Goal: Browse casually

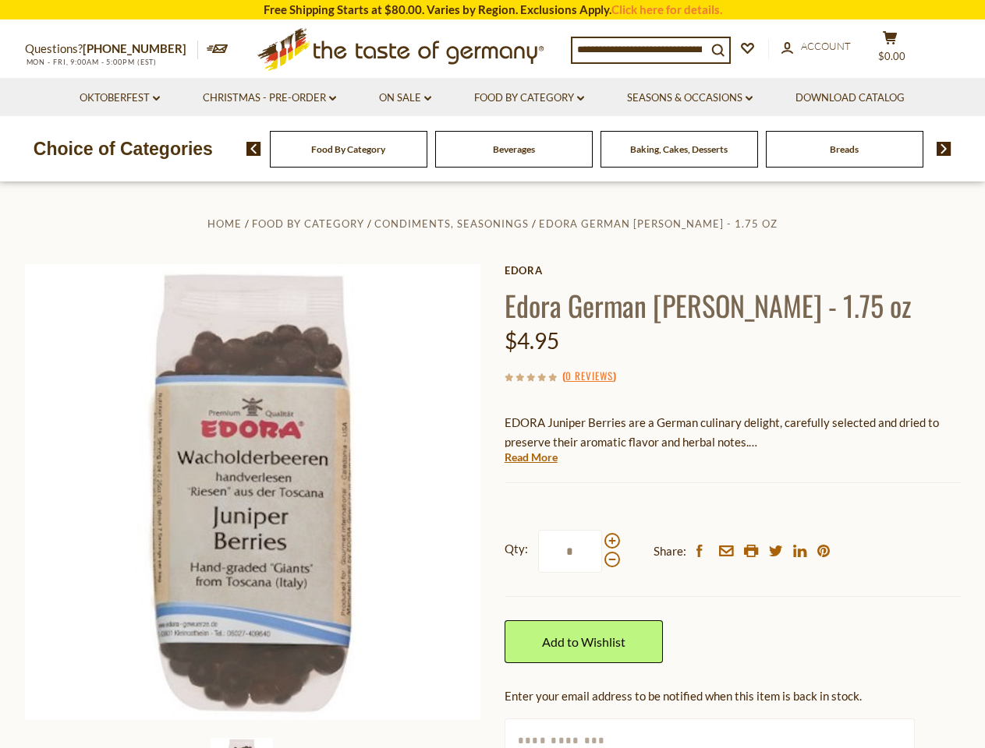
click at [492, 374] on div "Home Food By Category Condiments, Seasonings Edora German Juniper Berries - 1.7…" at bounding box center [492, 521] width 959 height 615
click at [900, 50] on span "$0.00" at bounding box center [891, 56] width 27 height 12
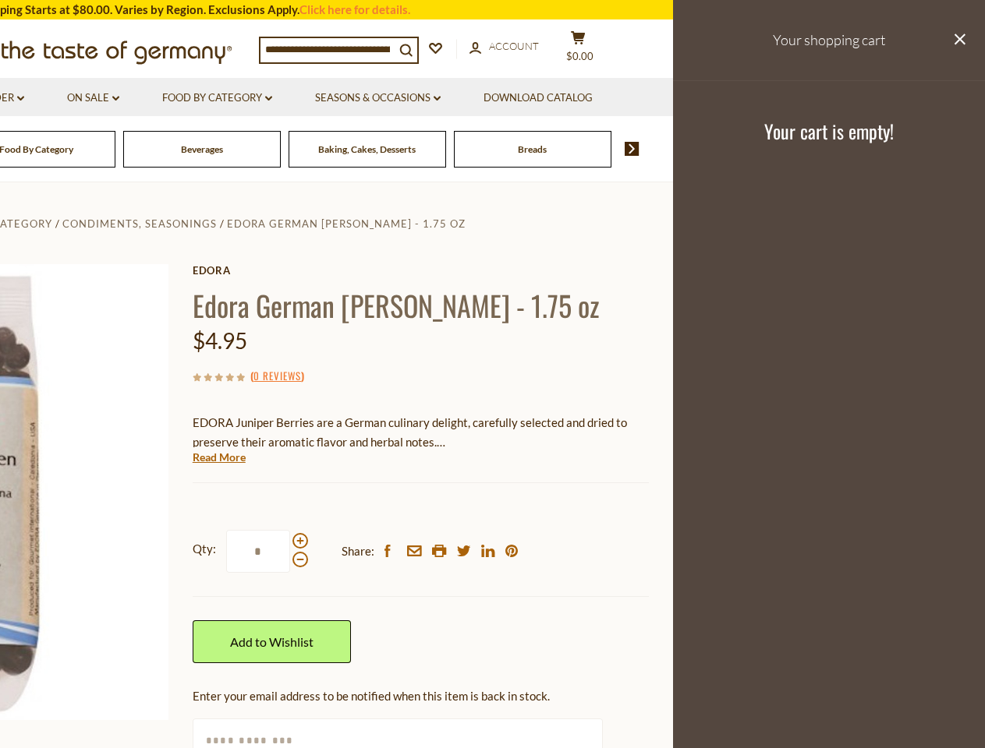
click at [269, 98] on li "Food By Category dropdown_arrow All Food By Category Taste of Germany Collectio…" at bounding box center [217, 97] width 150 height 38
click at [405, 98] on link "Seasons & Occasions dropdown_arrow" at bounding box center [378, 98] width 126 height 17
click at [531, 98] on link "Download Catalog" at bounding box center [537, 98] width 109 height 17
click at [692, 98] on footer "Your cart is empty!" at bounding box center [829, 130] width 312 height 101
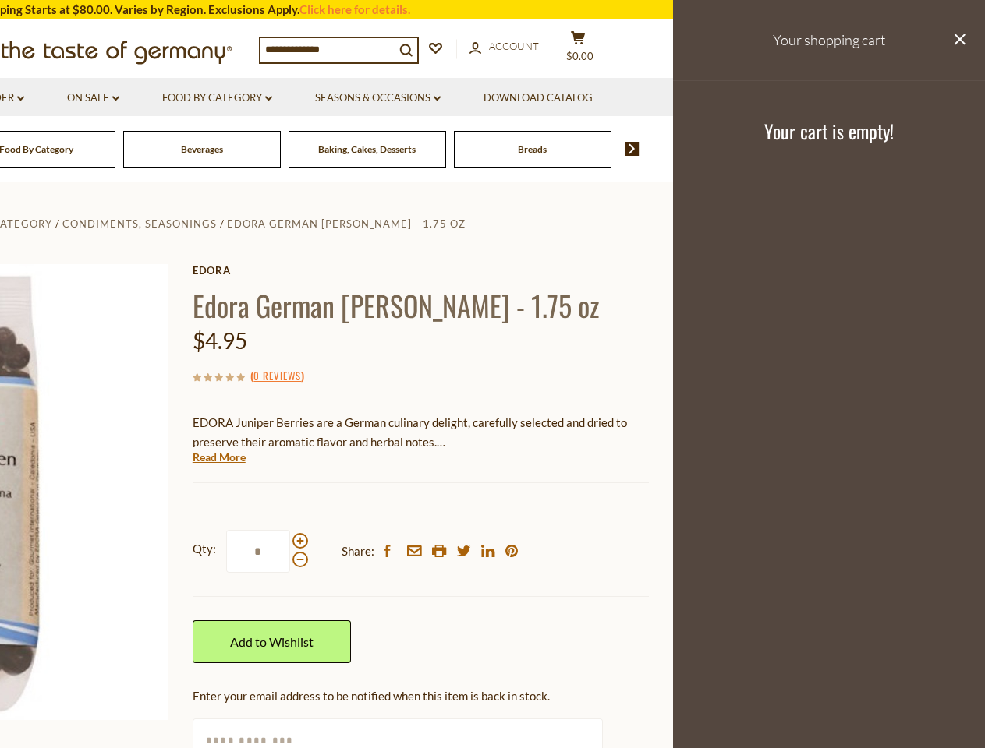
click at [115, 149] on div "Breads" at bounding box center [36, 149] width 157 height 37
click at [115, 149] on div "Beverages" at bounding box center [36, 149] width 157 height 37
click at [938, 149] on footer "Your cart is empty!" at bounding box center [829, 130] width 312 height 101
